Goal: Task Accomplishment & Management: Manage account settings

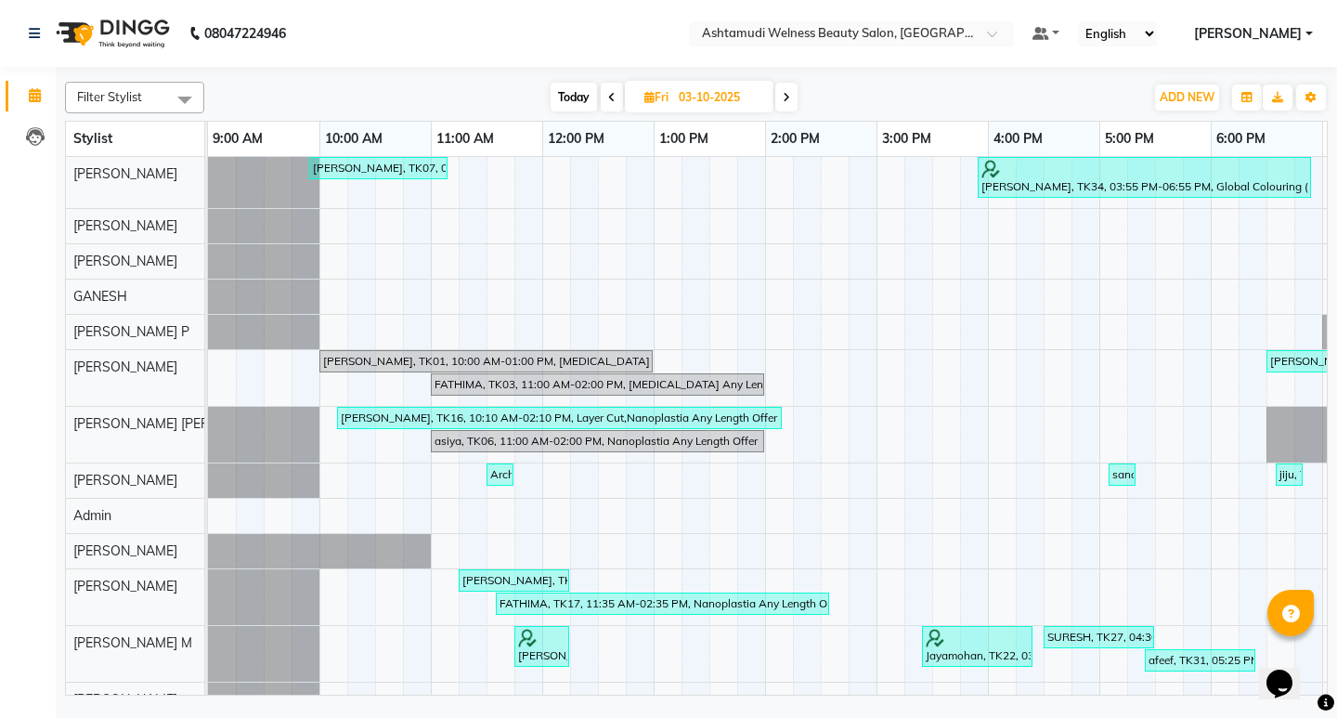
click at [784, 99] on icon at bounding box center [786, 97] width 7 height 11
type input "04-10-2025"
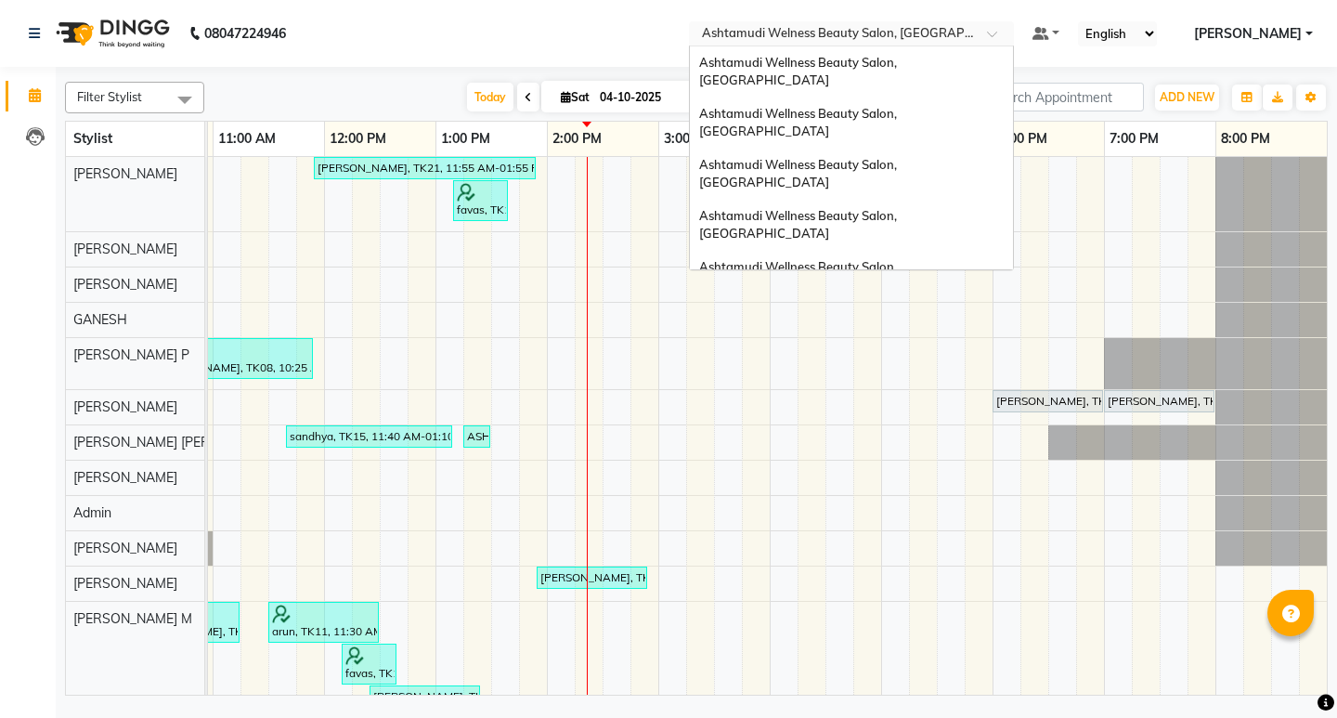
click at [1010, 32] on span at bounding box center [998, 39] width 23 height 19
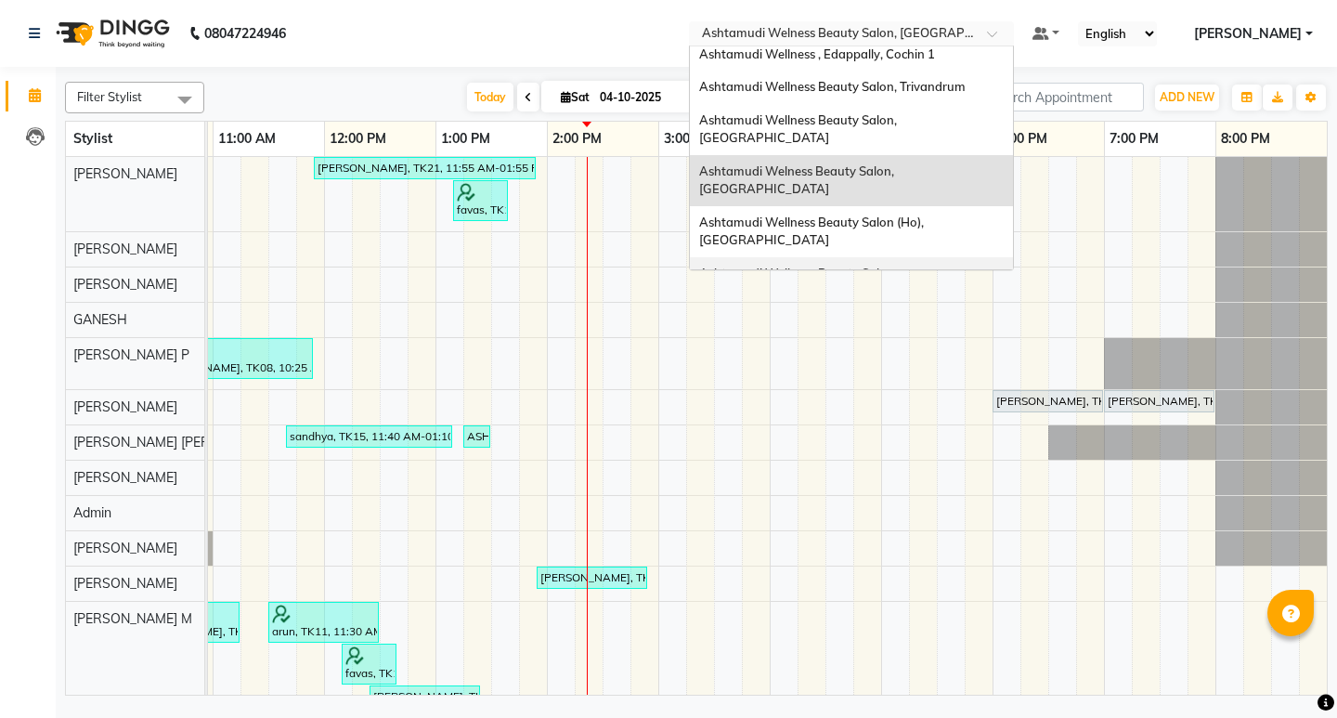
click at [959, 257] on div "Ashtamudi Wellness Beauty Salon, Cochin" at bounding box center [851, 282] width 323 height 51
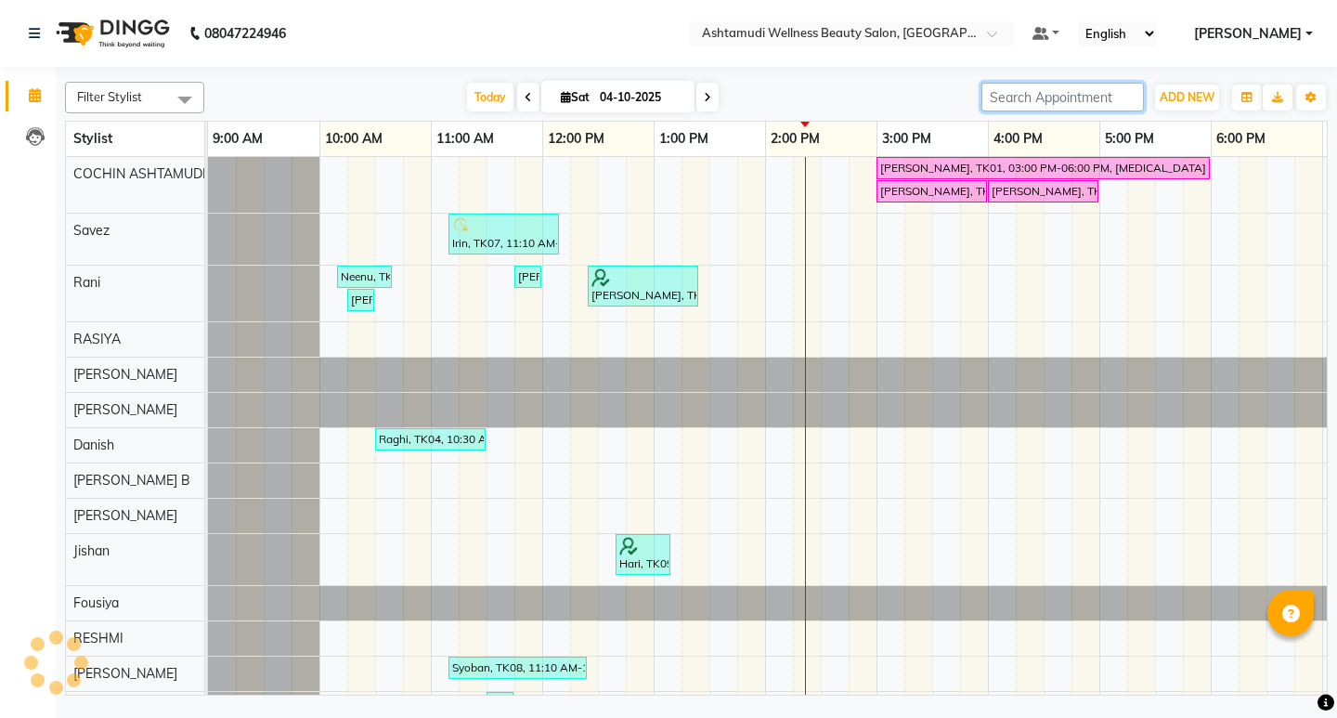
click at [1107, 102] on input "search" at bounding box center [1062, 97] width 162 height 29
click at [525, 96] on icon at bounding box center [528, 97] width 7 height 11
type input "03-10-2025"
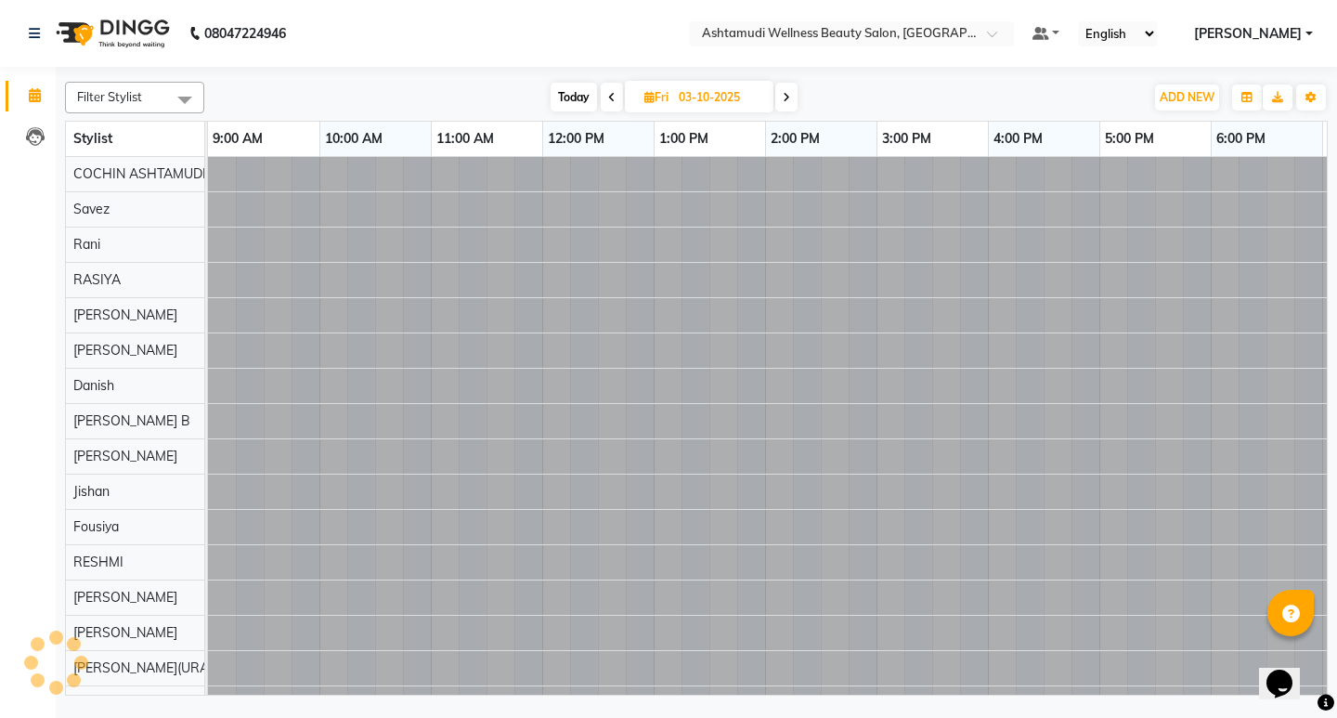
scroll to position [0, 218]
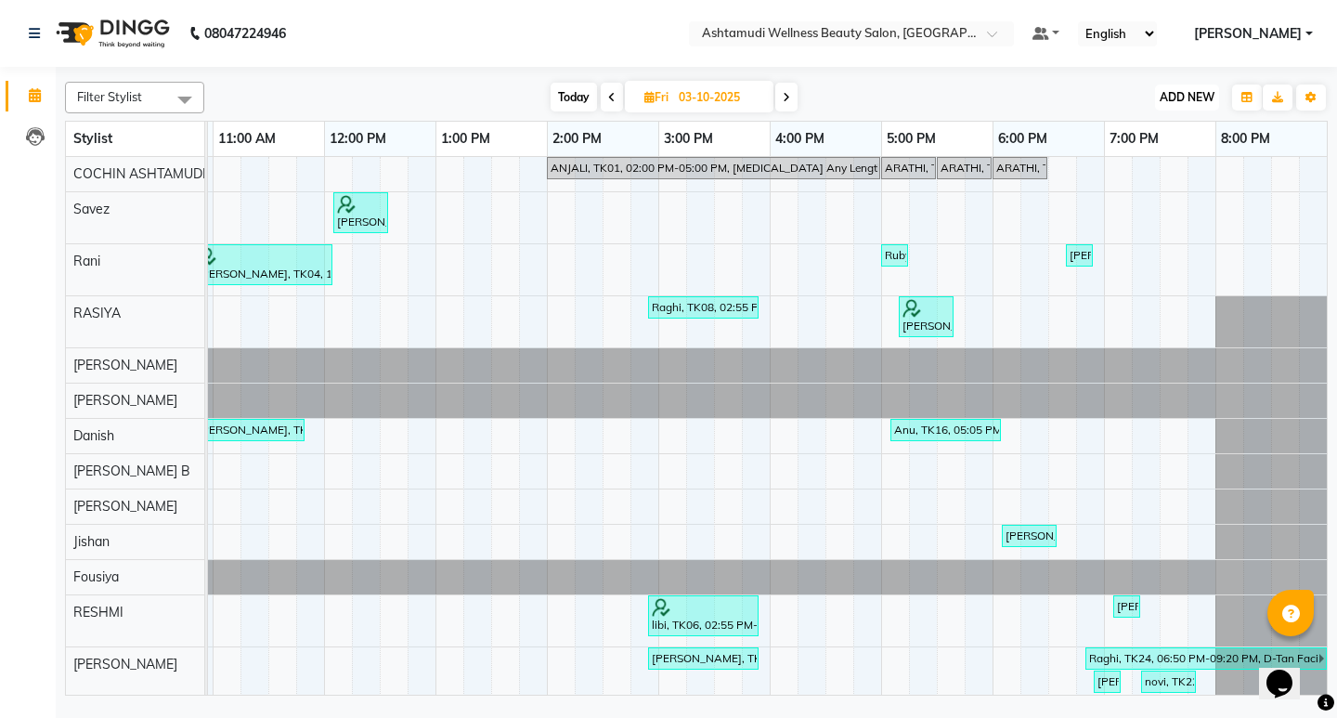
click at [1173, 95] on span "ADD NEW" at bounding box center [1187, 97] width 55 height 14
click at [1149, 137] on button "Add Appointment" at bounding box center [1144, 133] width 147 height 24
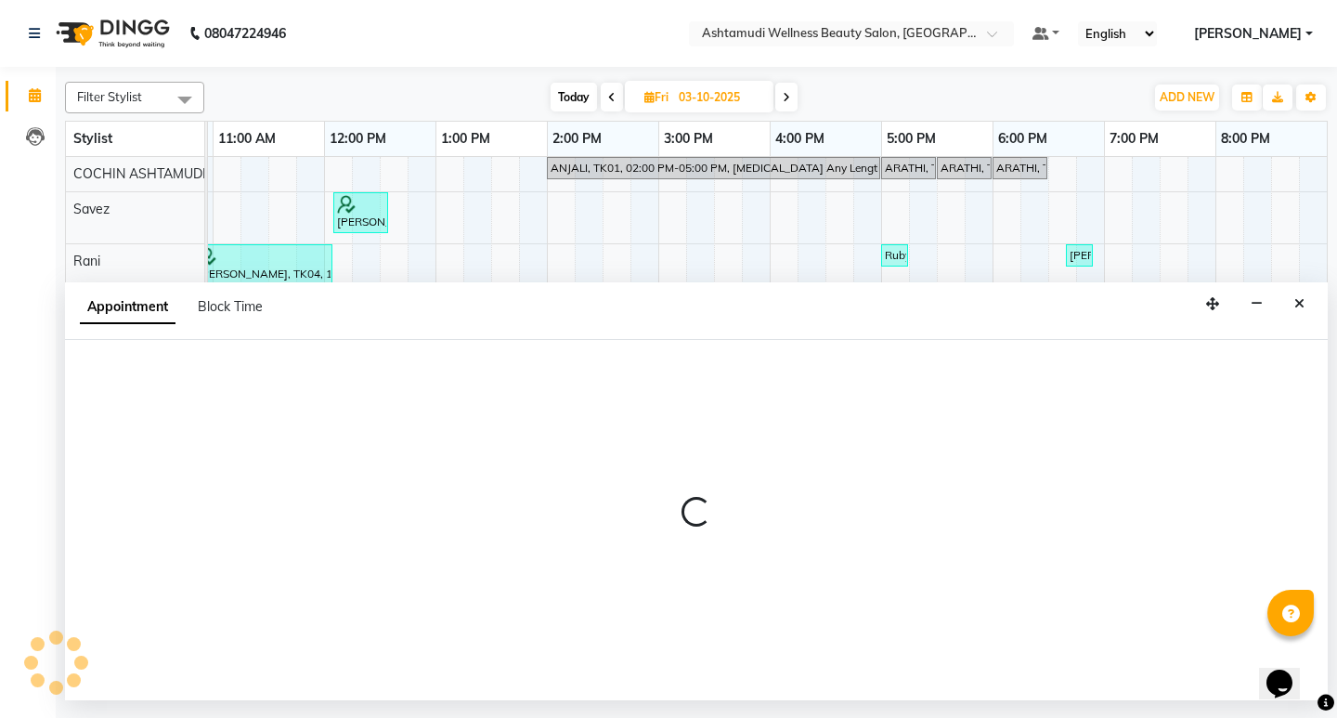
select select "600"
select select "tentative"
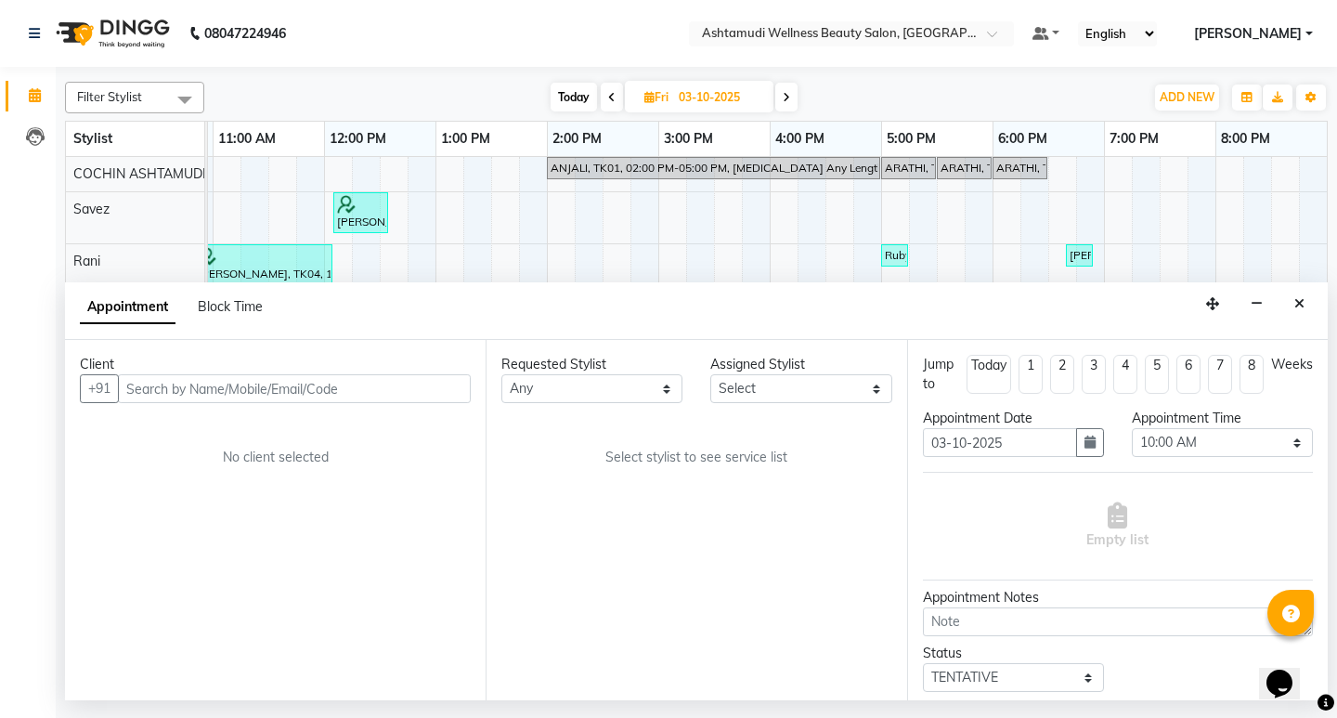
click at [191, 389] on input "text" at bounding box center [294, 388] width 353 height 29
click at [143, 390] on input "919995863049" at bounding box center [256, 388] width 276 height 29
type input "9995863049"
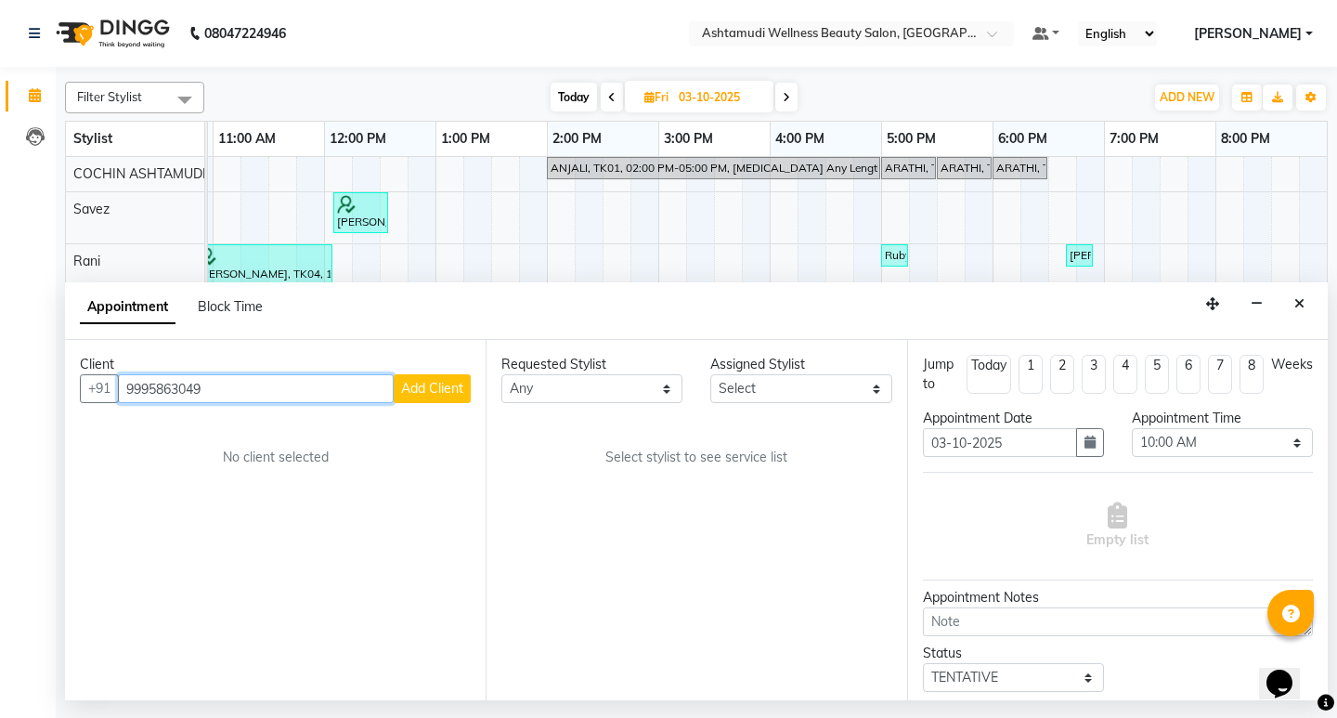
drag, startPoint x: 222, startPoint y: 389, endPoint x: 0, endPoint y: 376, distance: 222.3
click at [0, 388] on app-home "08047224946 Select Location × Ashtamudi Wellness Beauty Salon, Cochin Default P…" at bounding box center [668, 350] width 1337 height 700
paste input "ENGAGEMENT & RECEPTI"
type input "ENGAGEMENT & RECEPTI"
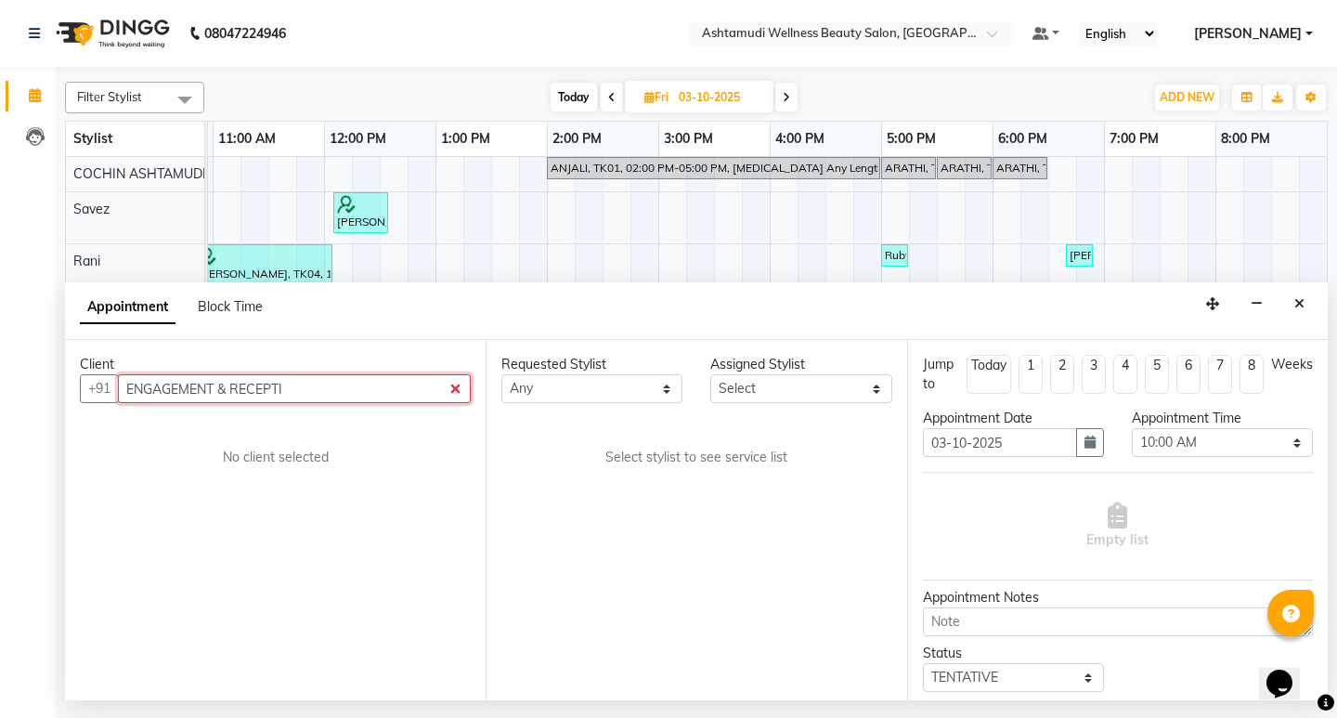
click at [451, 385] on input "ENGAGEMENT & RECEPTI" at bounding box center [294, 388] width 353 height 29
click at [455, 389] on input "ENGAGEMENT & RECEPTI" at bounding box center [294, 388] width 353 height 29
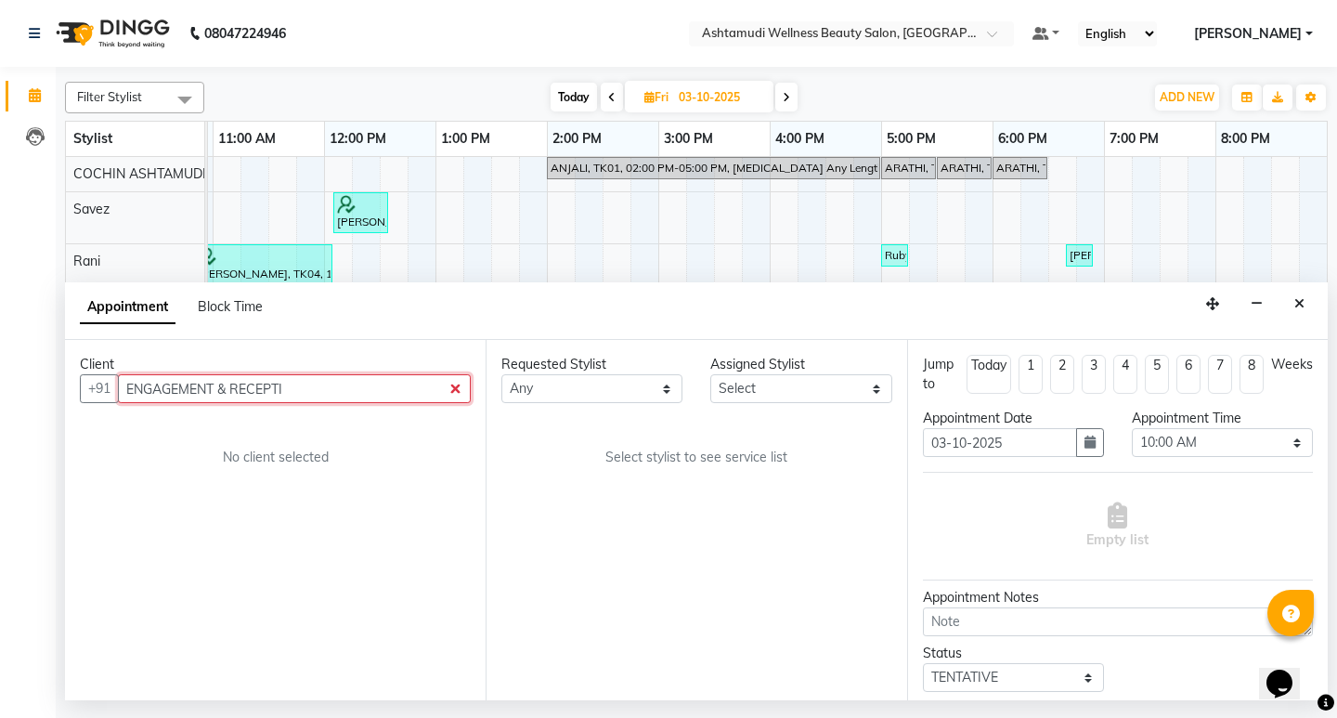
click at [455, 389] on input "ENGAGEMENT & RECEPTI" at bounding box center [294, 388] width 353 height 29
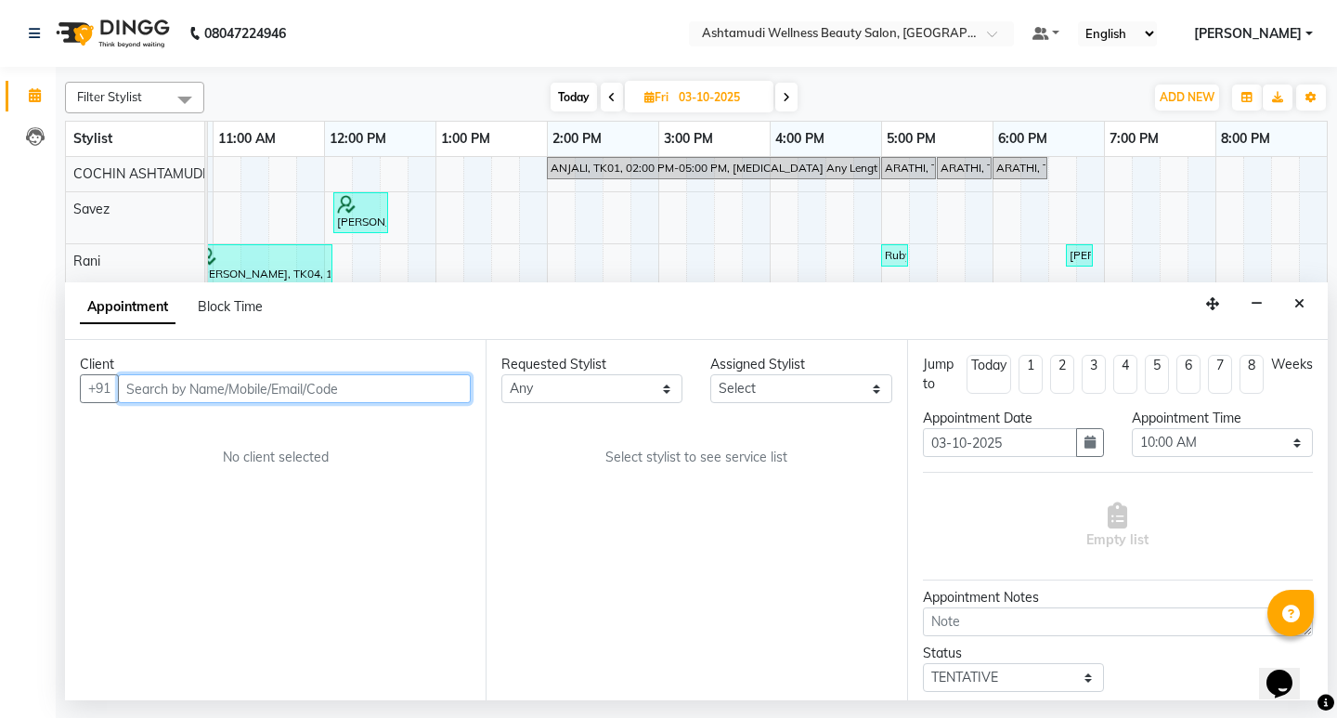
click at [329, 381] on input "text" at bounding box center [294, 388] width 353 height 29
paste input "919995863049"
click at [140, 391] on input "919995863049" at bounding box center [256, 388] width 276 height 29
type input "9995863049"
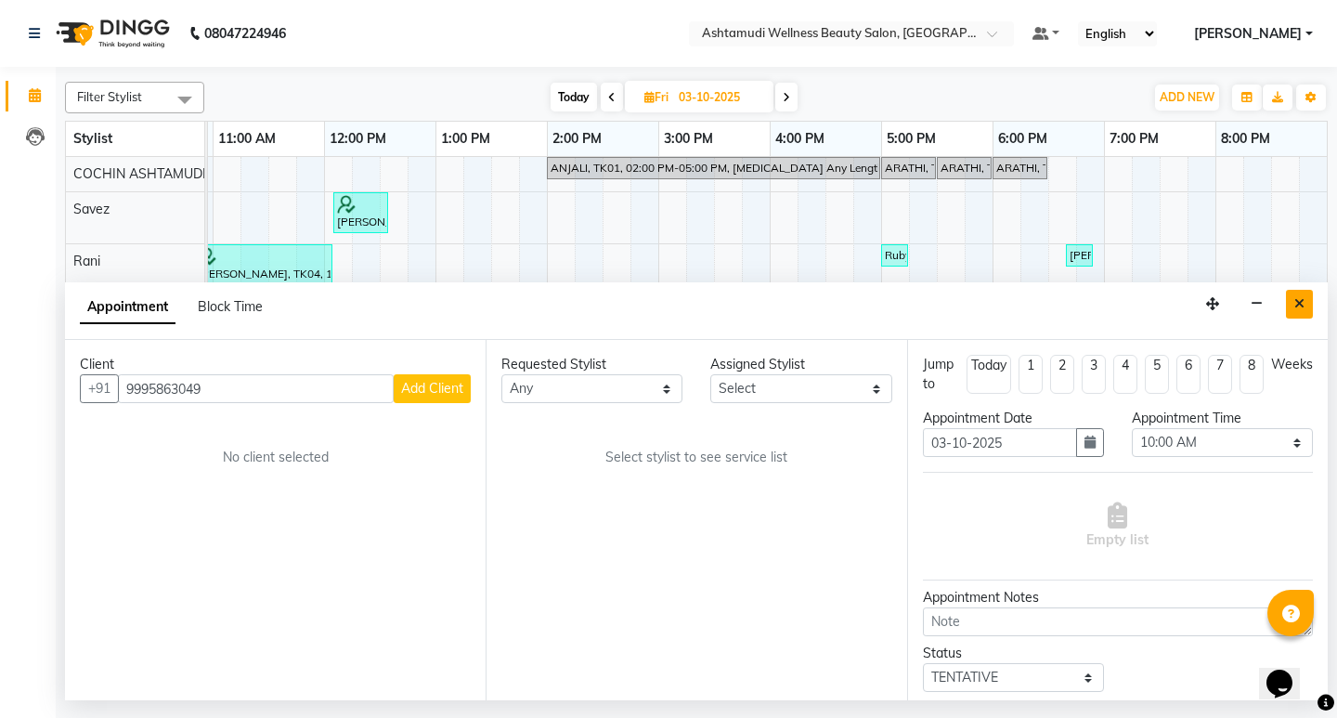
click at [1305, 308] on button "Close" at bounding box center [1299, 304] width 27 height 29
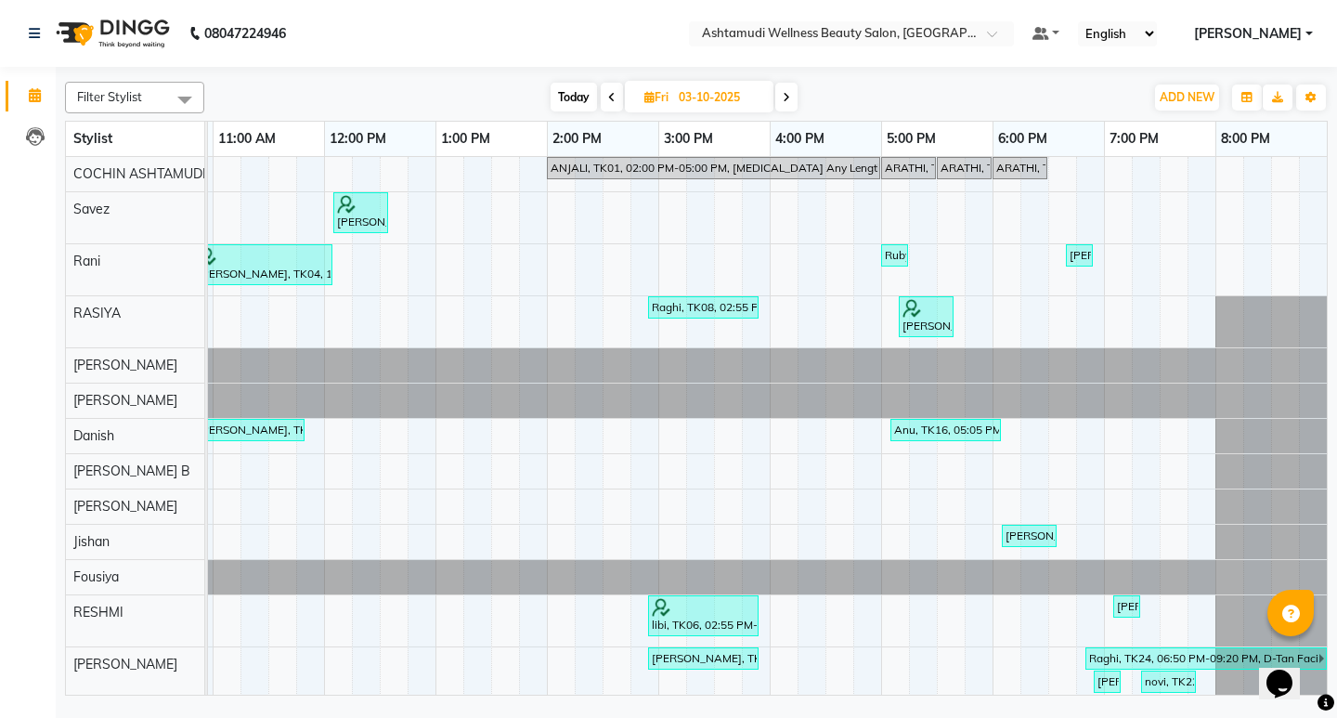
click at [614, 94] on icon at bounding box center [611, 97] width 7 height 11
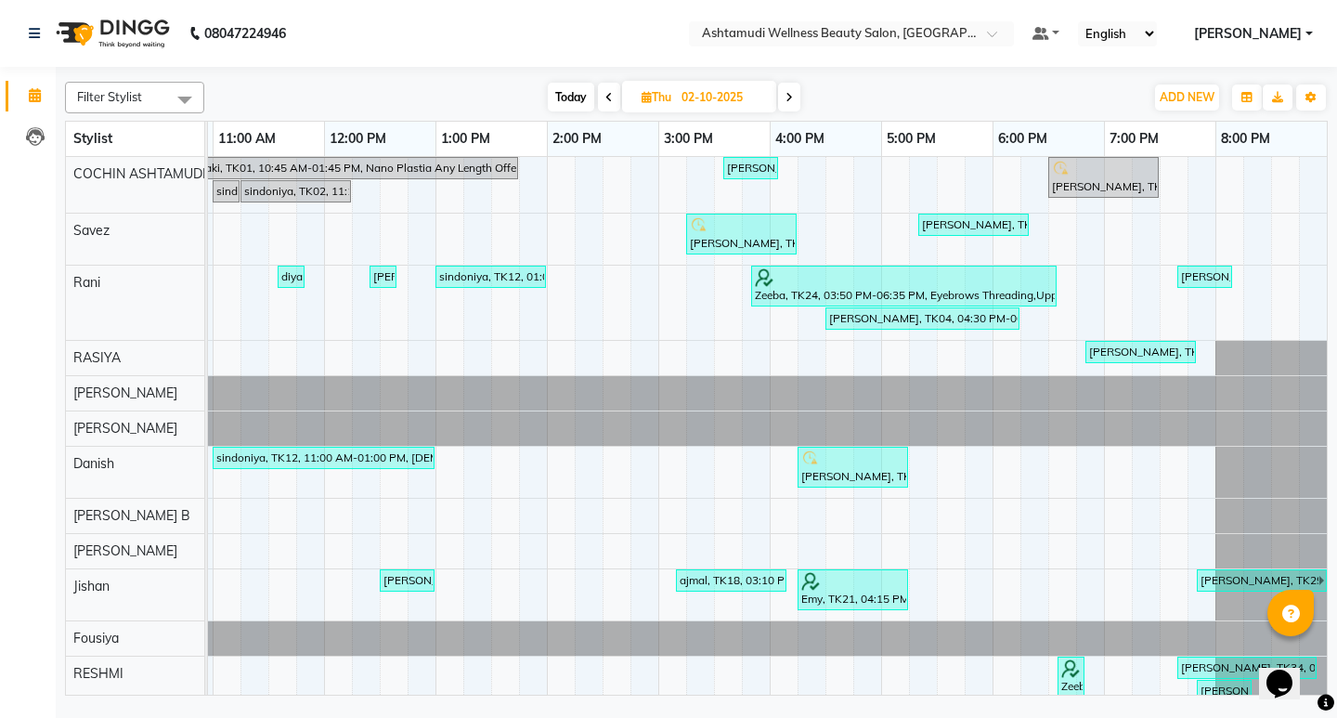
click at [789, 99] on icon at bounding box center [789, 97] width 7 height 11
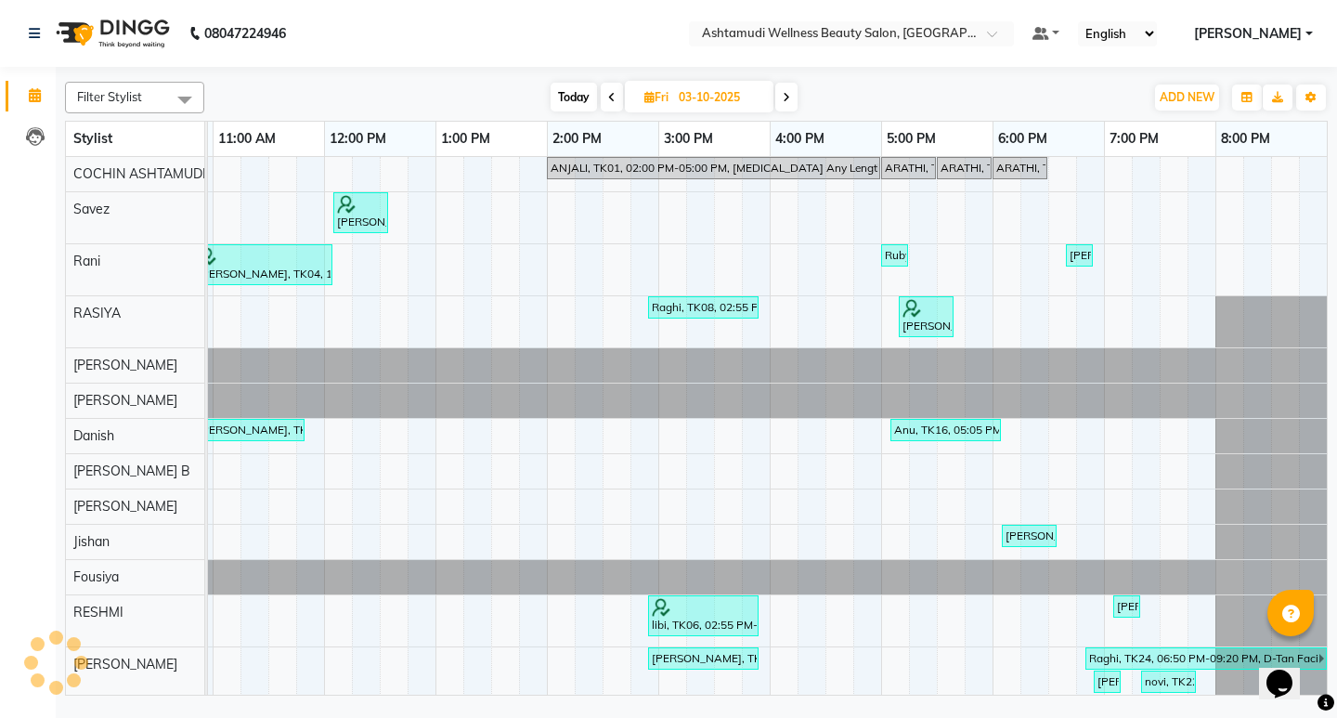
click at [789, 99] on icon at bounding box center [786, 97] width 7 height 11
type input "04-10-2025"
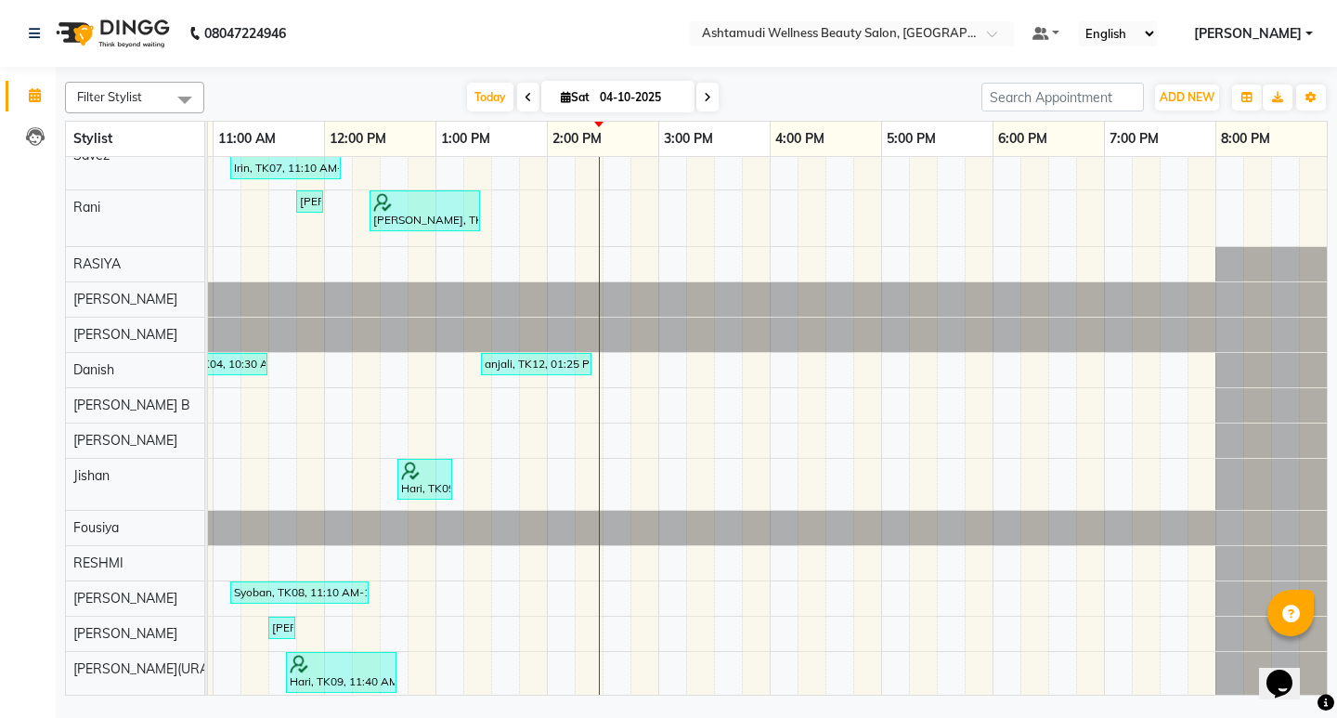
scroll to position [0, 0]
